Goal: Information Seeking & Learning: Find specific fact

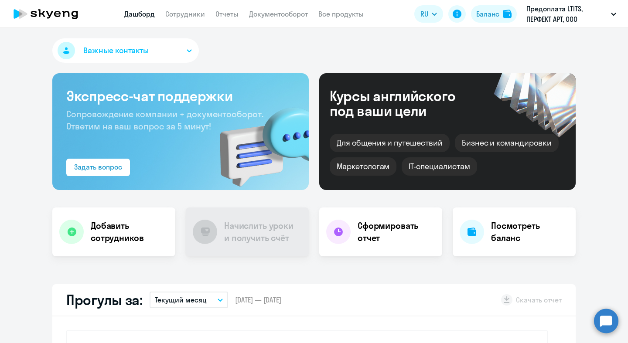
scroll to position [157, 0]
click at [177, 19] on app-header "Дашборд Сотрудники Отчеты Документооборот Все продукты Дашборд Сотрудники Отчет…" at bounding box center [314, 14] width 628 height 28
click at [177, 18] on app-menu-item-link "Сотрудники" at bounding box center [185, 14] width 40 height 11
click at [177, 17] on link "Сотрудники" at bounding box center [185, 14] width 40 height 9
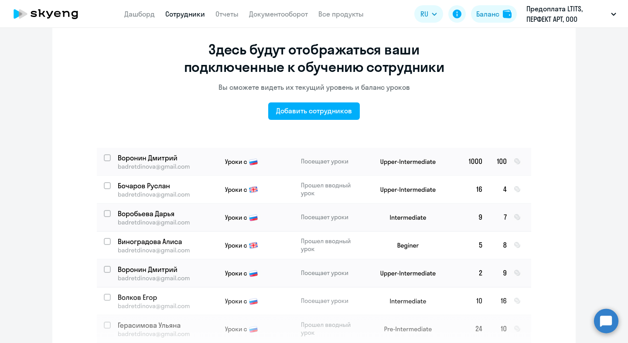
scroll to position [35, 0]
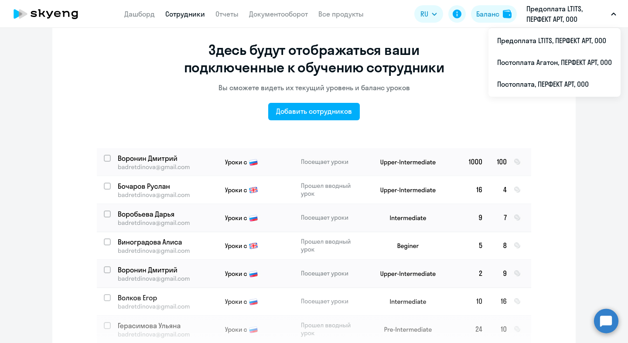
click at [593, 20] on p "Предоплата LTITS, ПЕРФЕКТ АРТ, ООО" at bounding box center [566, 13] width 81 height 21
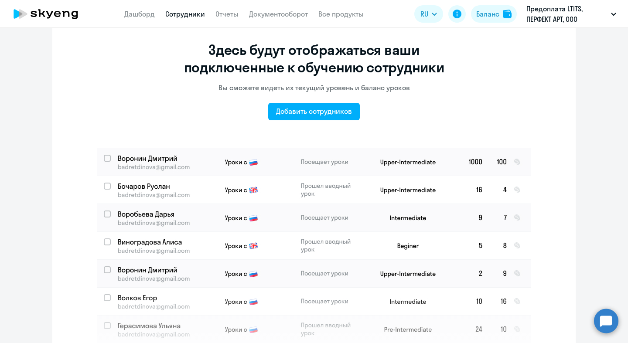
click at [592, 19] on p "Предоплата LTITS, ПЕРФЕКТ АРТ, ООО" at bounding box center [566, 13] width 81 height 21
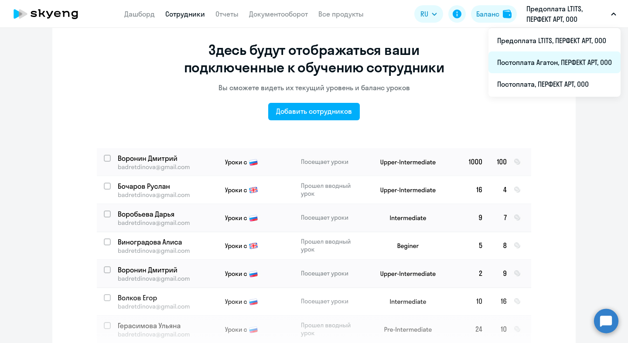
click at [576, 60] on li "Постоплата Агатон, ПЕРФЕКТ АРТ, ООО" at bounding box center [555, 62] width 132 height 22
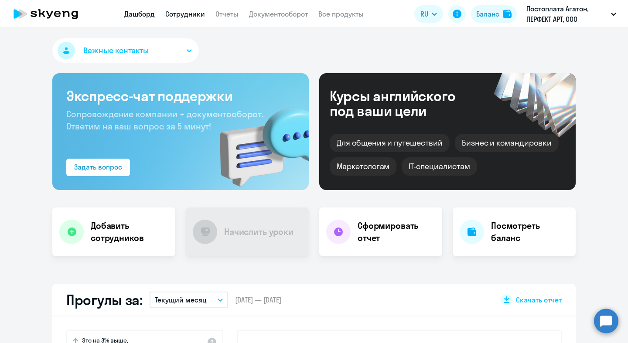
click at [180, 12] on link "Сотрудники" at bounding box center [185, 14] width 40 height 9
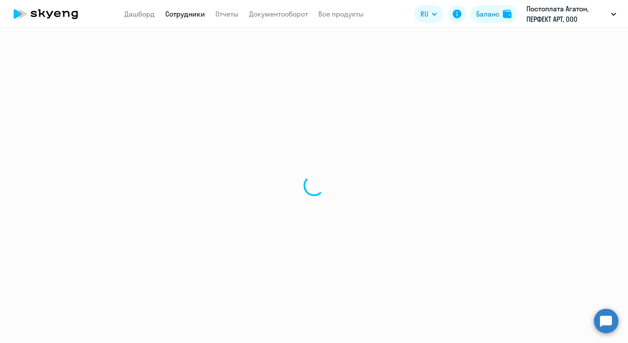
select select "30"
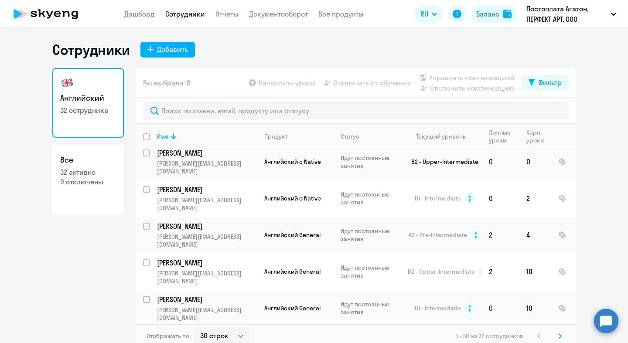
scroll to position [649, 0]
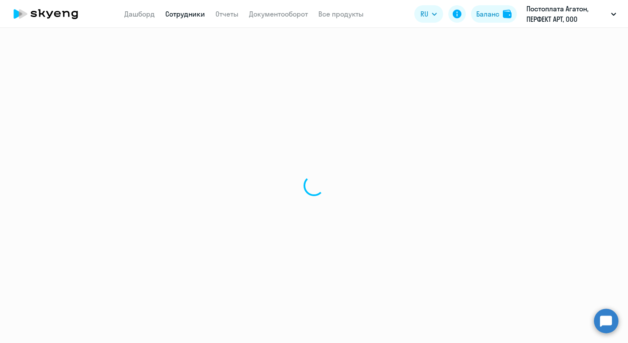
select select "english"
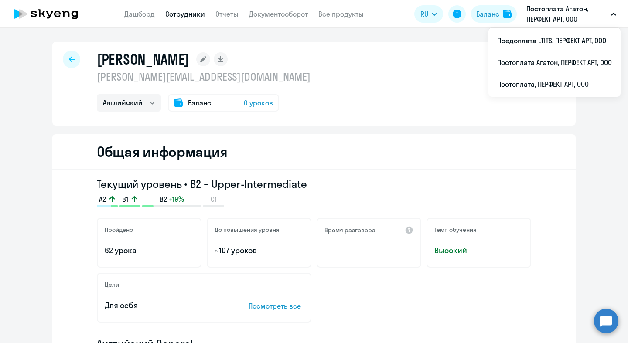
click at [567, 16] on p "Постоплата Агатон, ПЕРФЕКТ АРТ, ООО" at bounding box center [566, 13] width 81 height 21
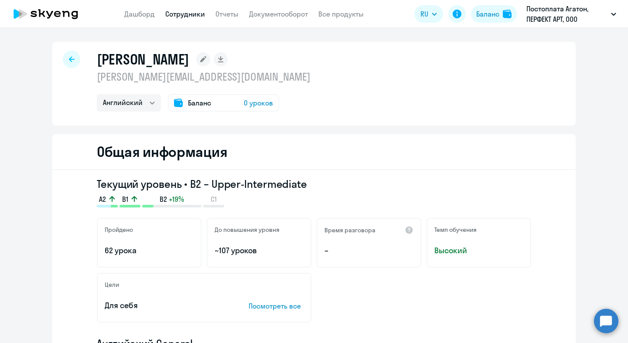
click at [569, 26] on app-header "Дашборд Сотрудники Отчеты Документооборот Все продукты Дашборд Сотрудники Отчет…" at bounding box center [314, 14] width 628 height 28
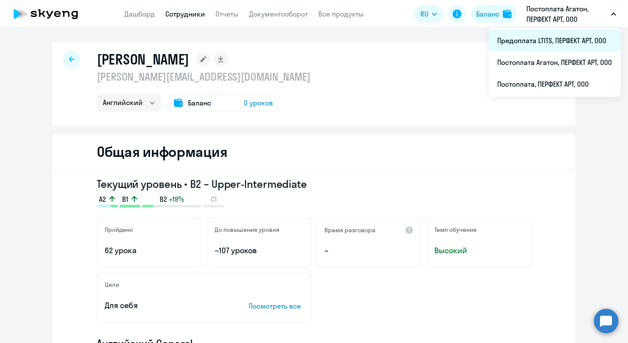
click at [556, 43] on li "Предоплата LTITS, ПЕРФЕКТ АРТ, ООО" at bounding box center [555, 41] width 132 height 22
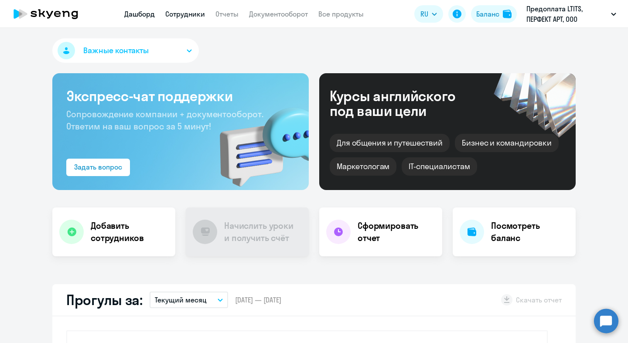
click at [176, 12] on link "Сотрудники" at bounding box center [185, 14] width 40 height 9
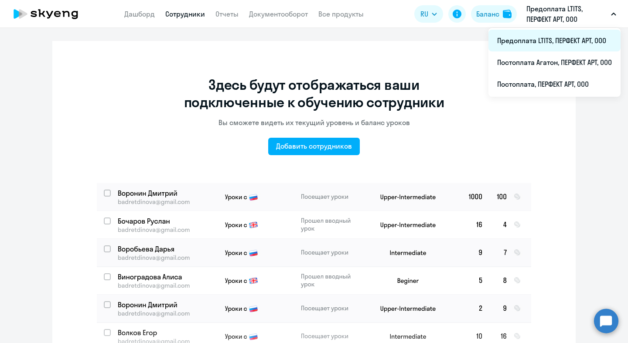
click at [547, 42] on li "Предоплата LTITS, ПЕРФЕКТ АРТ, ООО" at bounding box center [555, 41] width 132 height 22
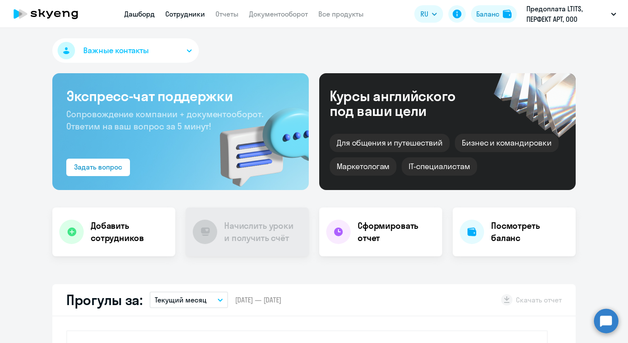
click at [185, 13] on link "Сотрудники" at bounding box center [185, 14] width 40 height 9
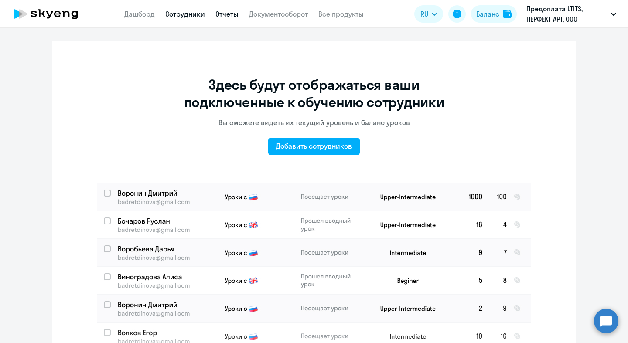
click at [229, 16] on link "Отчеты" at bounding box center [226, 14] width 23 height 9
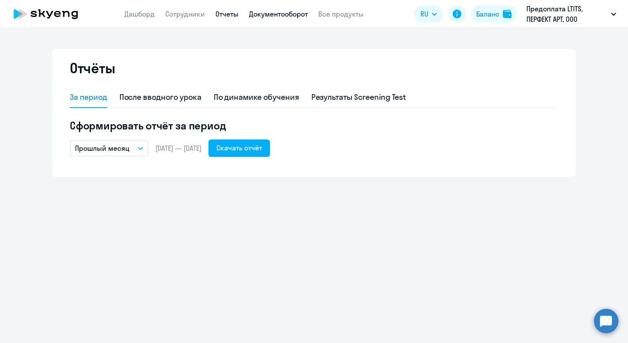
click at [264, 14] on link "Документооборот" at bounding box center [278, 14] width 59 height 9
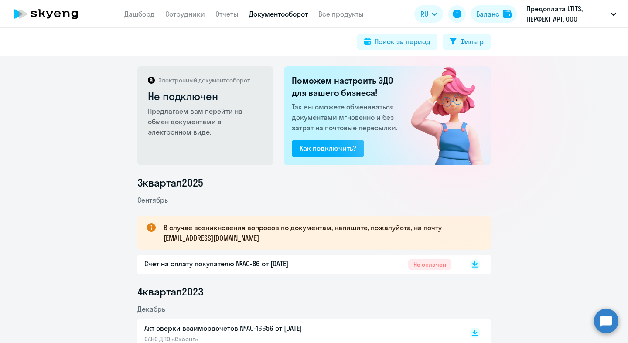
click at [53, 5] on icon at bounding box center [45, 14] width 77 height 22
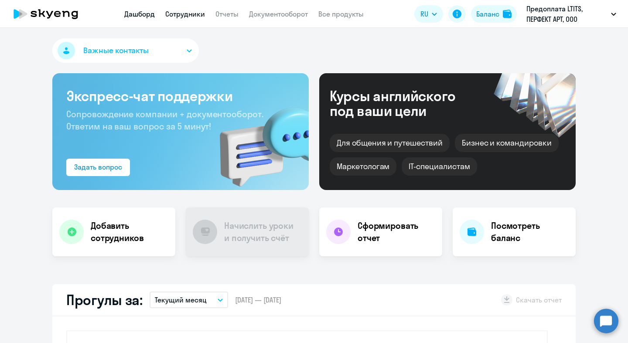
click at [191, 11] on link "Сотрудники" at bounding box center [185, 14] width 40 height 9
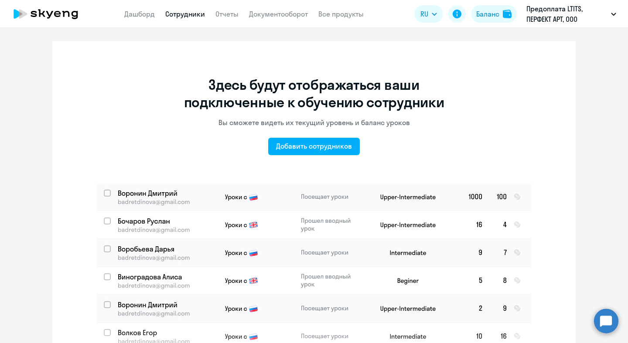
scroll to position [68, 0]
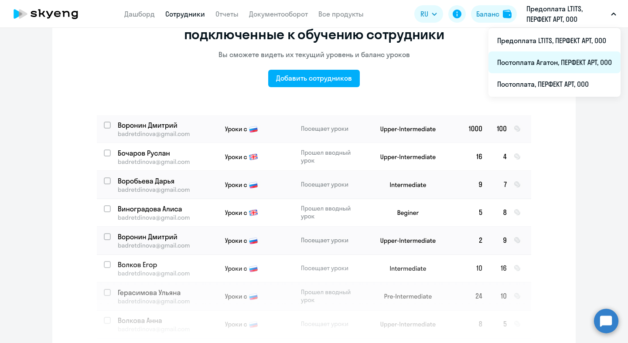
click at [560, 60] on li "Постоплата Агатон, ПЕРФЕКТ АРТ, ООО" at bounding box center [555, 62] width 132 height 22
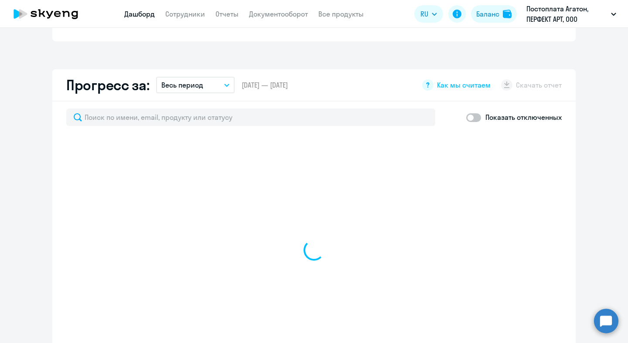
select select "30"
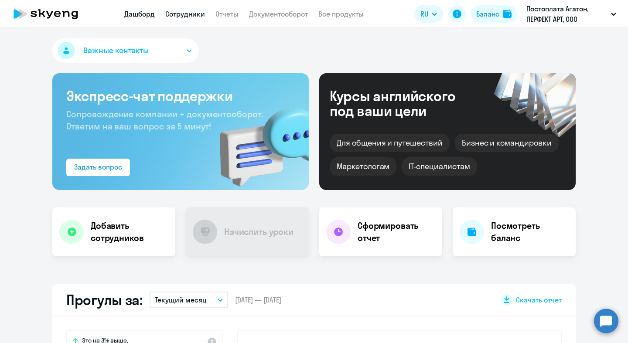
click at [186, 15] on link "Сотрудники" at bounding box center [185, 14] width 40 height 9
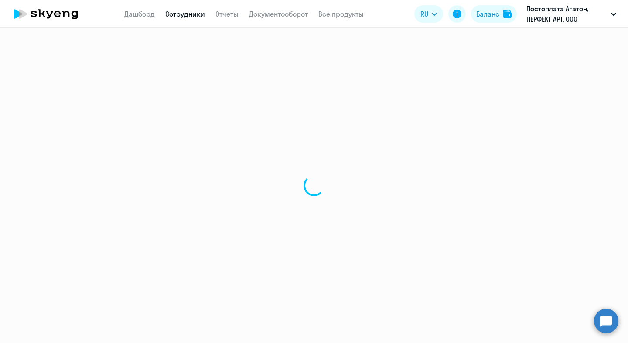
select select "30"
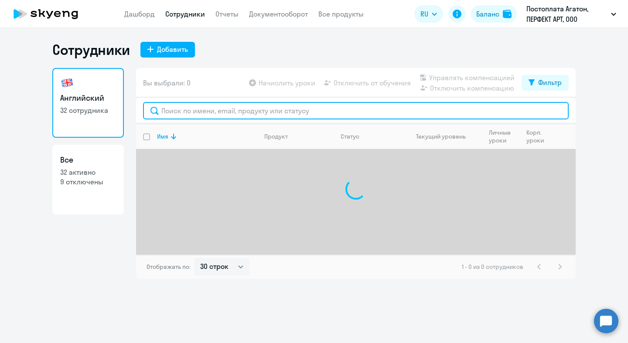
click at [242, 115] on input "text" at bounding box center [356, 110] width 426 height 17
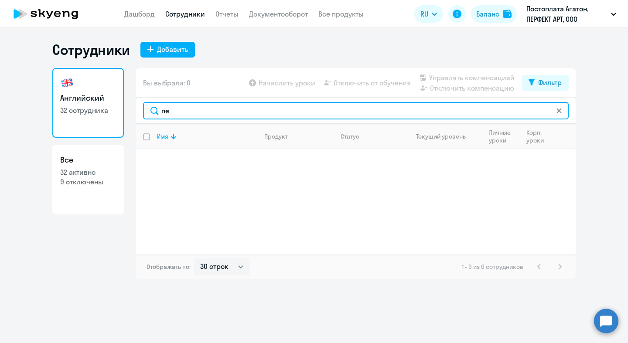
type input "п"
type input "p"
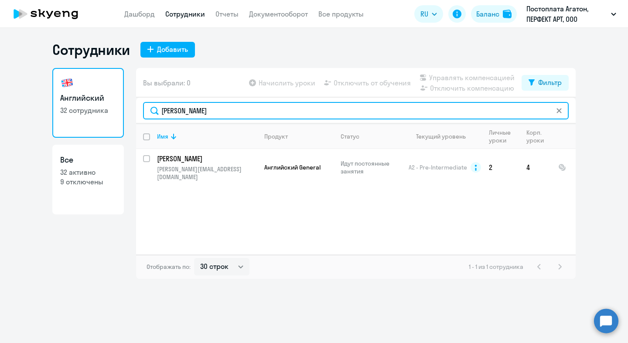
type input "[PERSON_NAME]"
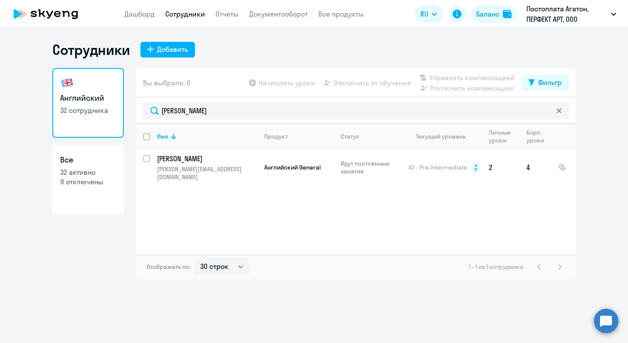
click at [350, 246] on div "Имя Продукт Статус Текущий уровень Личные уроки Корп. уроки [PERSON_NAME] [PERS…" at bounding box center [356, 189] width 440 height 131
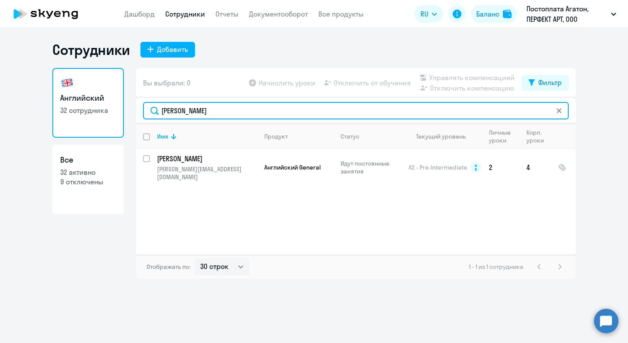
drag, startPoint x: 205, startPoint y: 111, endPoint x: 75, endPoint y: 90, distance: 132.0
click at [75, 91] on div "Английский 32 сотрудника Все 32 активно 9 отключены Вы выбрали: 0 Начислить уро…" at bounding box center [313, 173] width 523 height 211
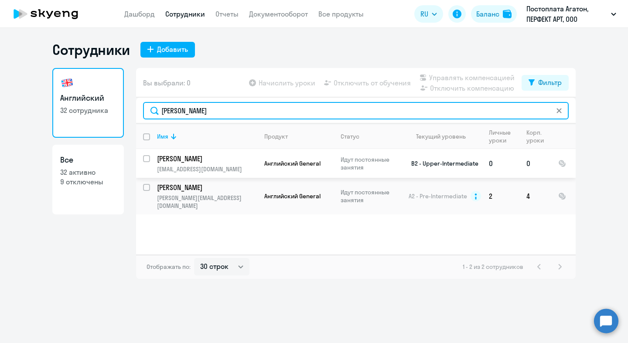
type input "[PERSON_NAME]"
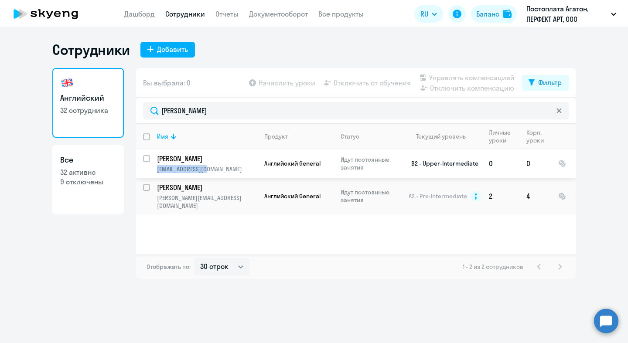
drag, startPoint x: 213, startPoint y: 171, endPoint x: 154, endPoint y: 171, distance: 58.9
click at [154, 171] on td "[PERSON_NAME] [EMAIL_ADDRESS][DOMAIN_NAME]" at bounding box center [203, 163] width 107 height 29
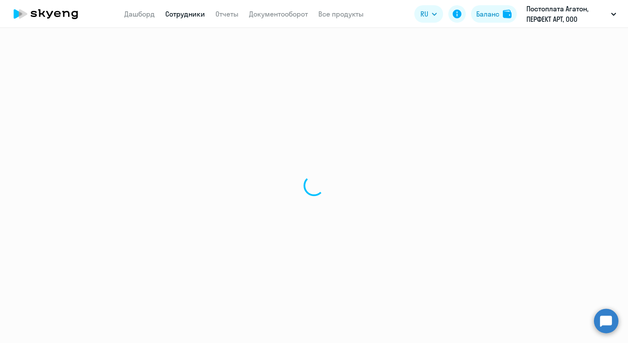
select select "english"
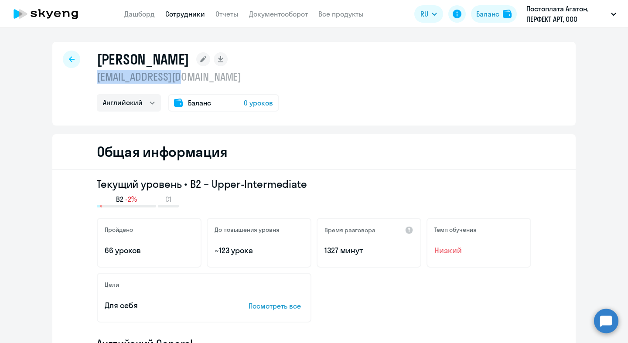
drag, startPoint x: 191, startPoint y: 81, endPoint x: 90, endPoint y: 82, distance: 100.3
click at [90, 82] on div "[PERSON_NAME] [EMAIL_ADDRESS][DOMAIN_NAME] Английский Остальные Баланс 0 уроков" at bounding box center [313, 84] width 523 height 84
copy p "[EMAIL_ADDRESS][DOMAIN_NAME]"
